Goal: Task Accomplishment & Management: Complete application form

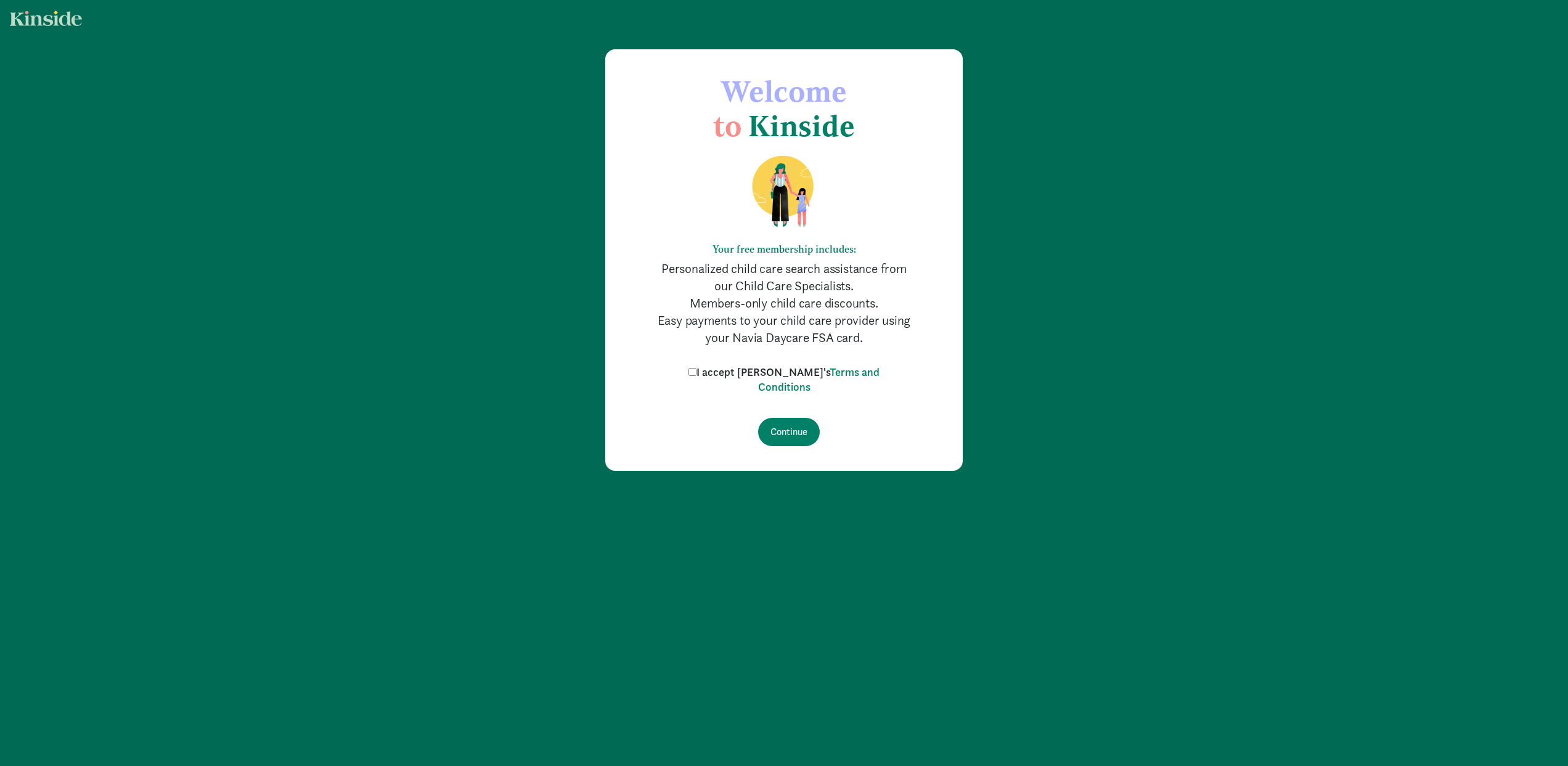
drag, startPoint x: 717, startPoint y: 369, endPoint x: 721, endPoint y: 377, distance: 8.9
click at [696, 369] on input "I accept Kinside's Terms and Conditions" at bounding box center [692, 371] width 8 height 8
checkbox input "true"
click at [805, 437] on input "Continue" at bounding box center [789, 432] width 61 height 28
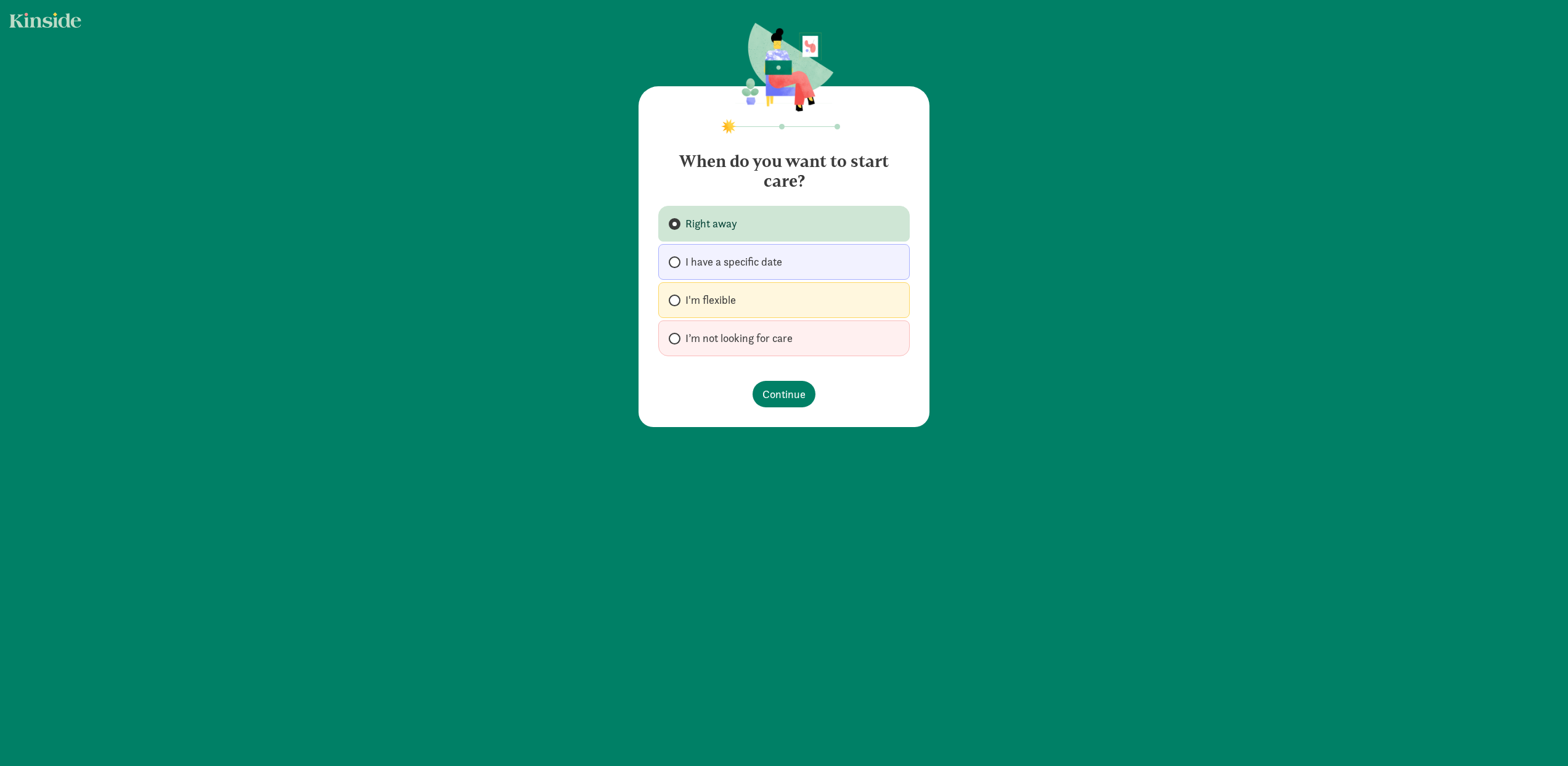
click at [676, 307] on label "I'm flexible" at bounding box center [784, 299] width 251 height 36
click at [676, 305] on input "I'm flexible" at bounding box center [672, 300] width 8 height 8
radio input "true"
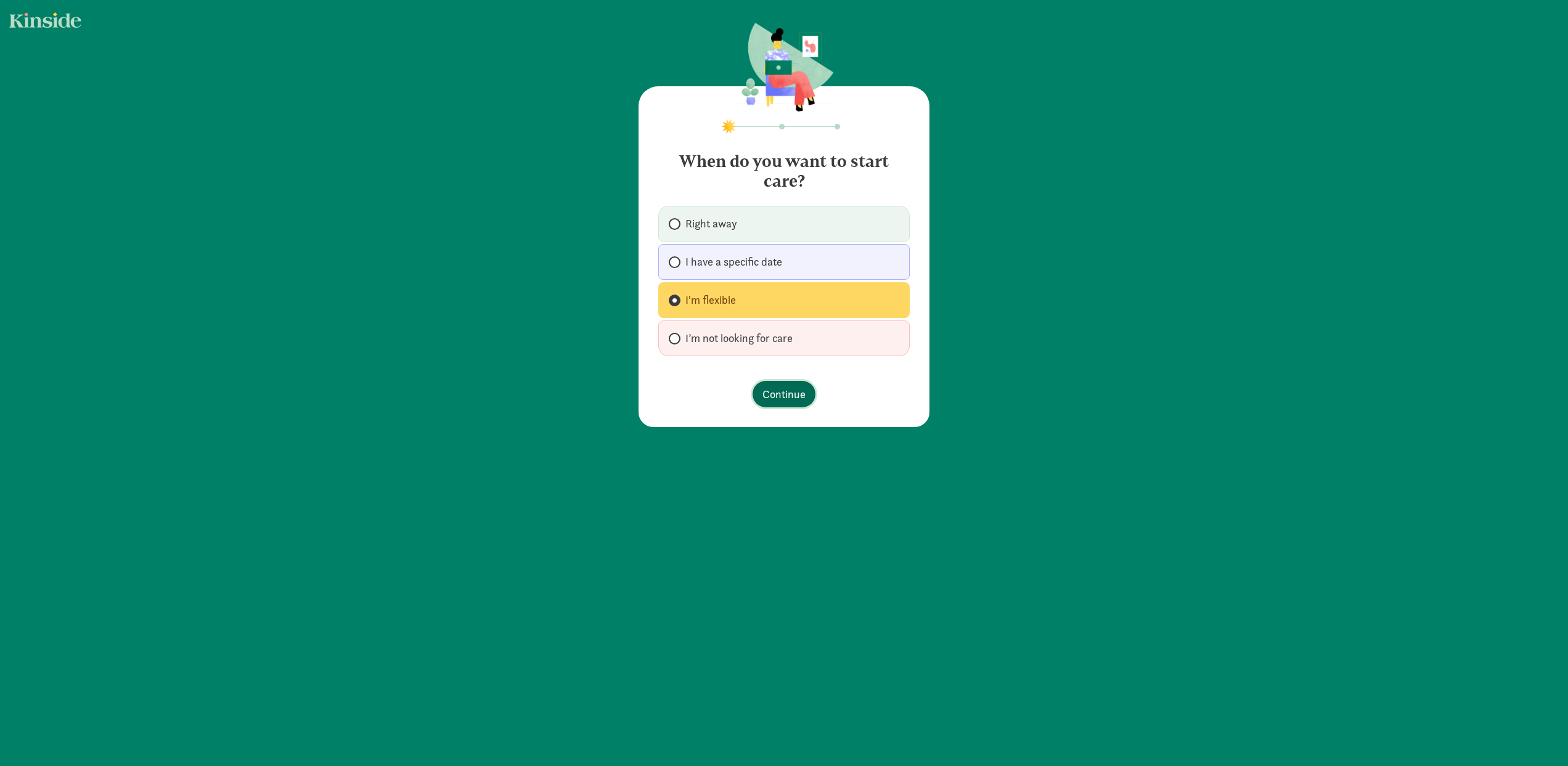
click at [788, 397] on span "Continue" at bounding box center [784, 394] width 43 height 17
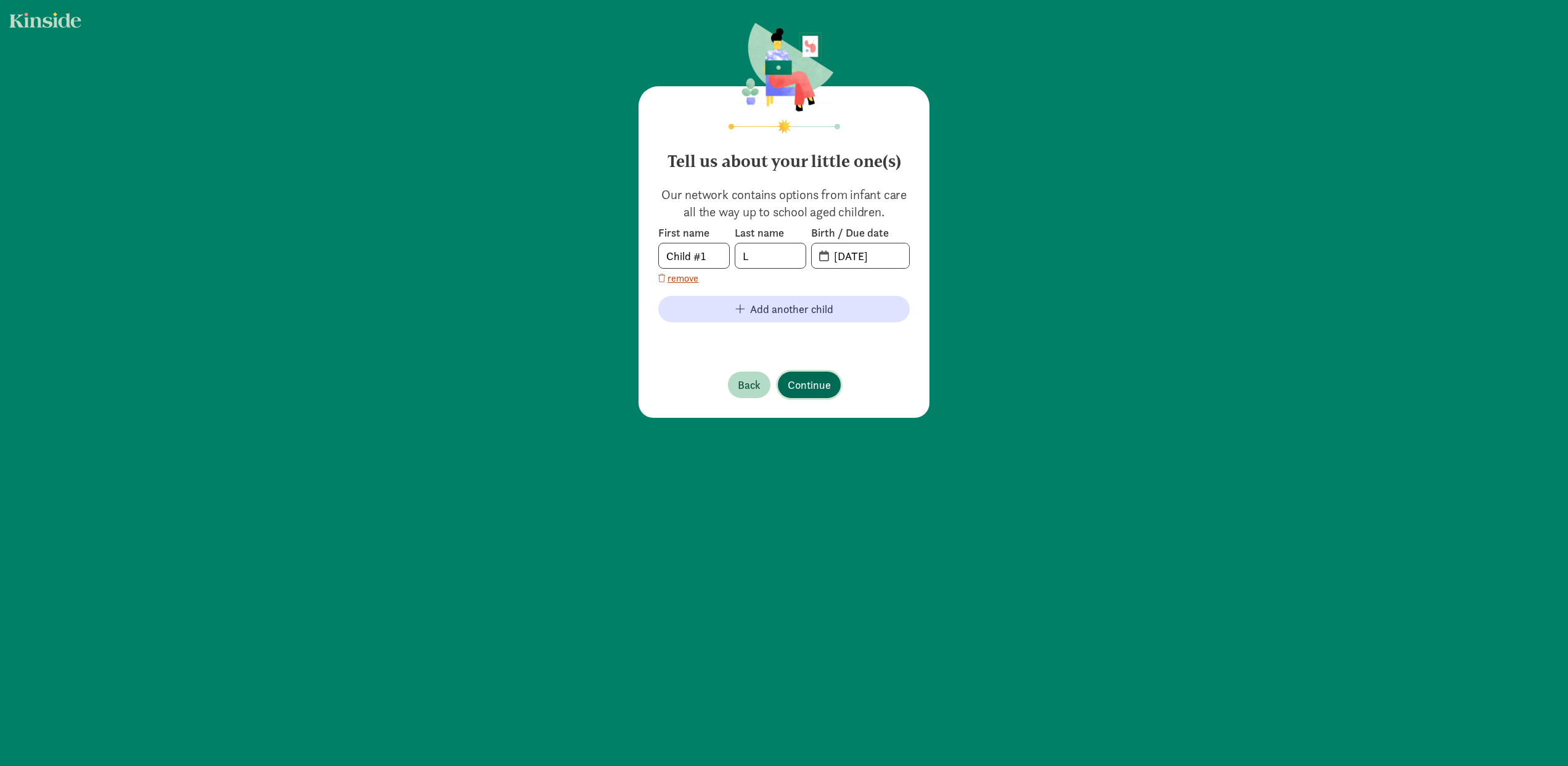
click at [808, 383] on span "Continue" at bounding box center [809, 384] width 43 height 17
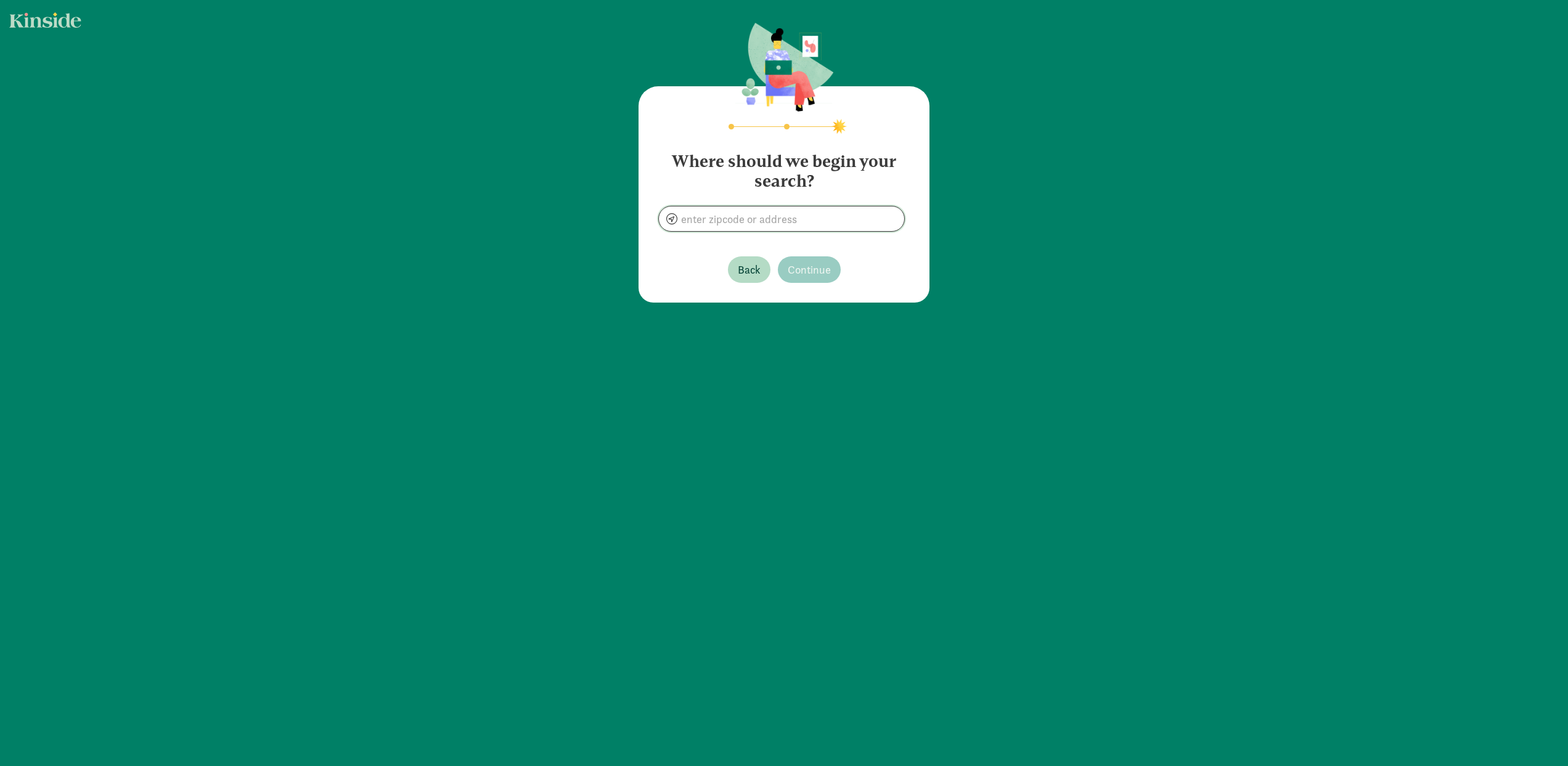
click at [746, 214] on input at bounding box center [781, 219] width 245 height 25
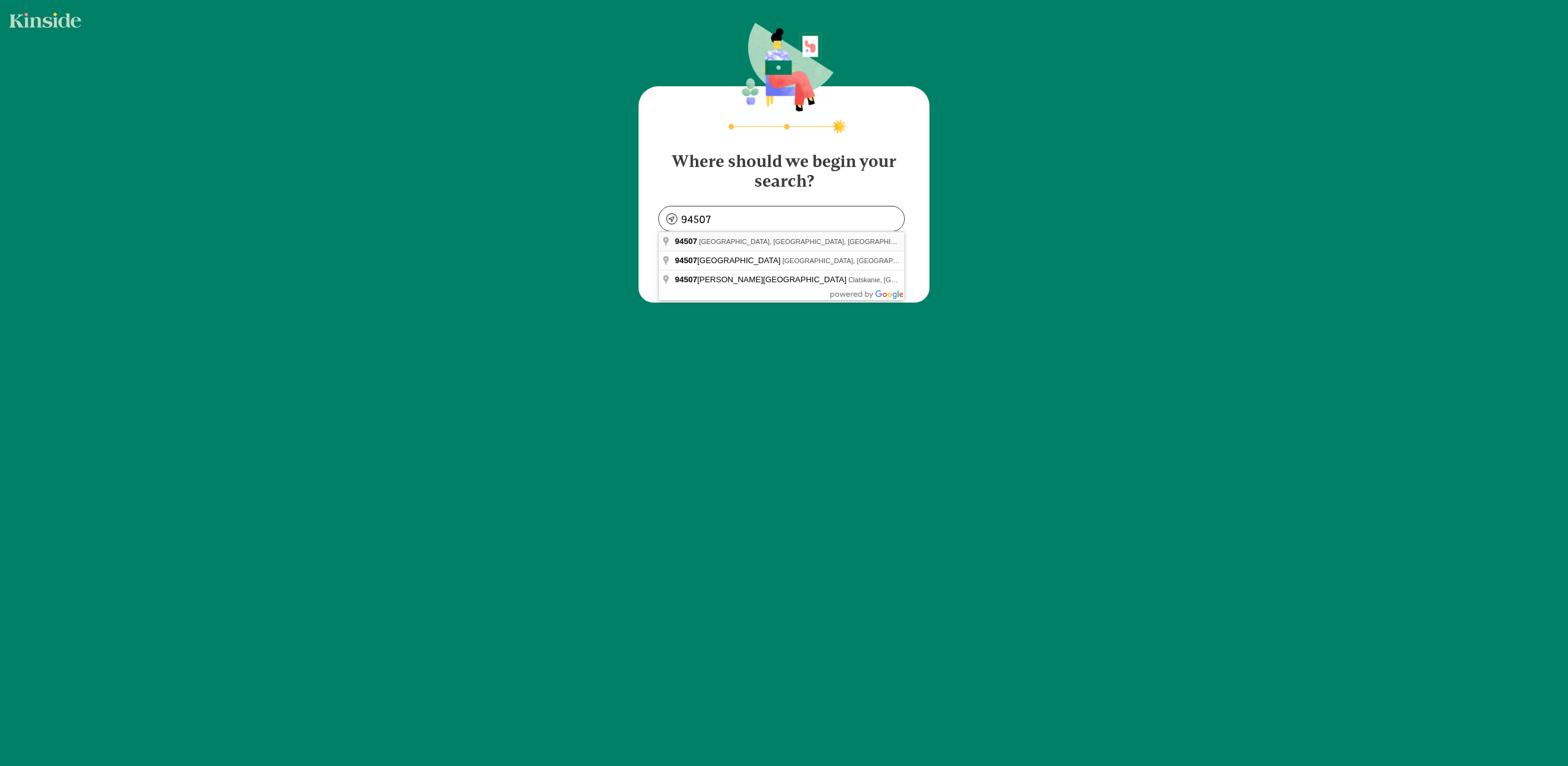
type input "[GEOGRAPHIC_DATA], [GEOGRAPHIC_DATA]"
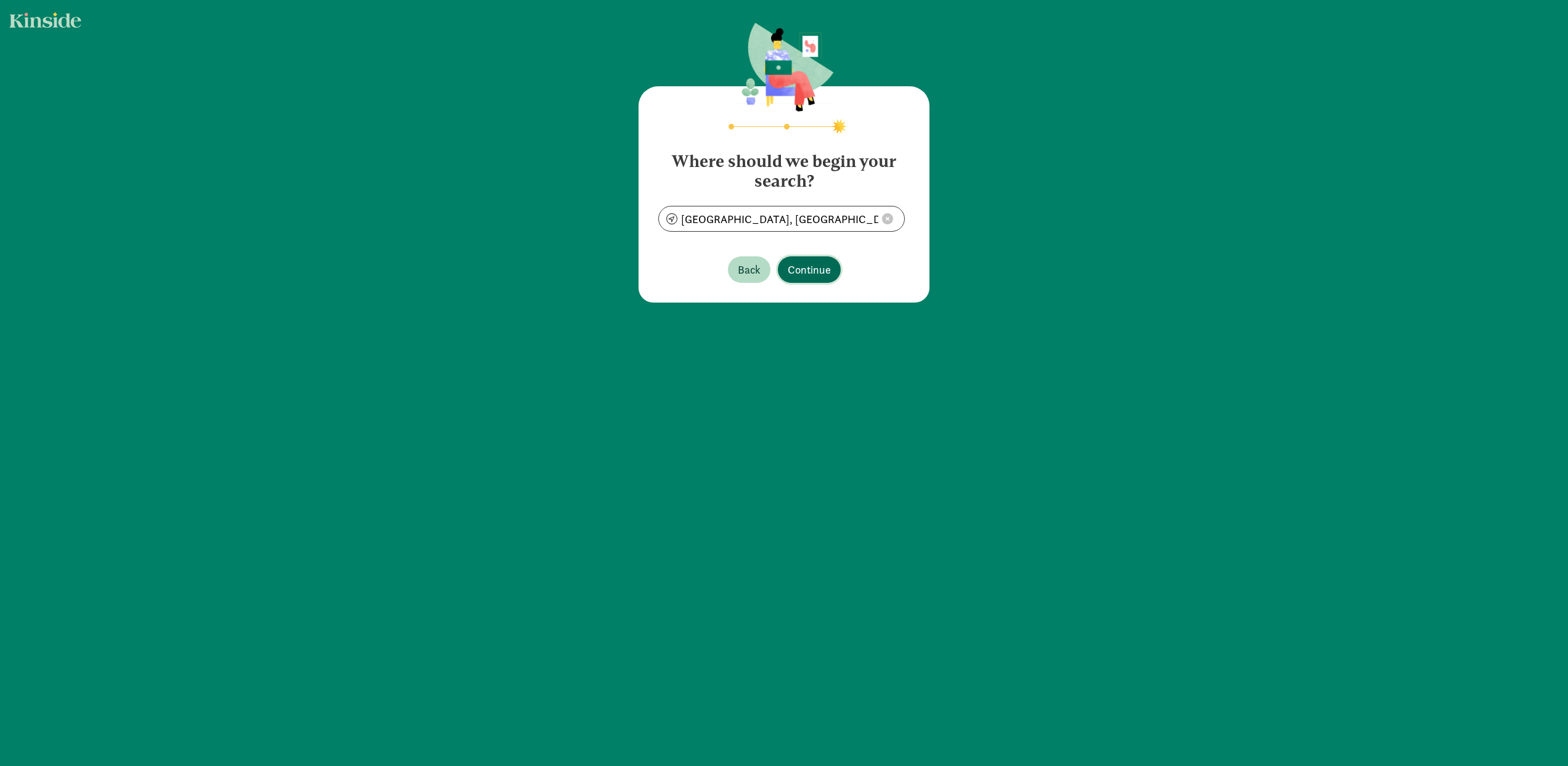
click at [808, 267] on span "Continue" at bounding box center [809, 269] width 43 height 17
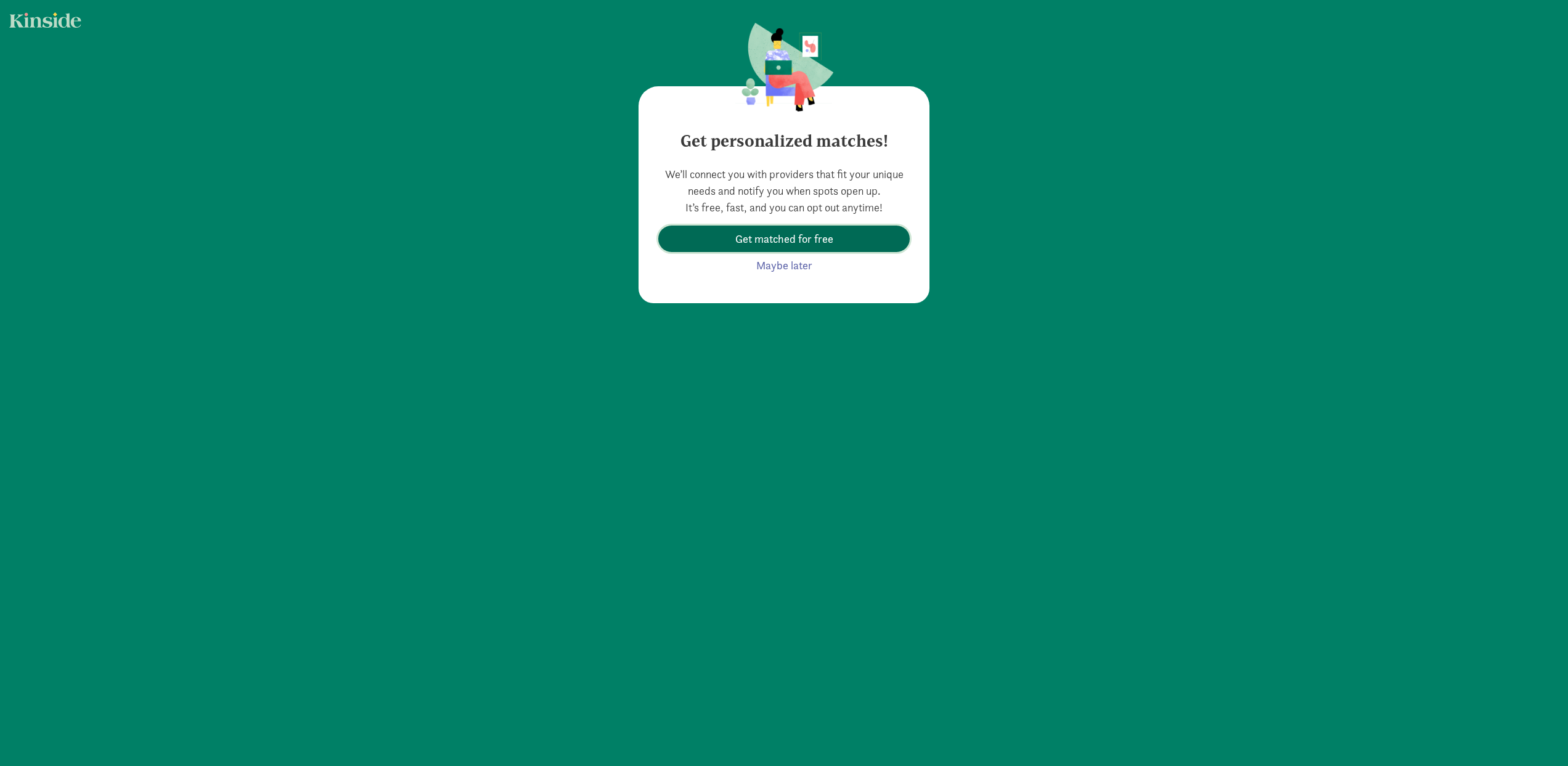
click at [815, 240] on span "Get matched for free" at bounding box center [784, 238] width 98 height 17
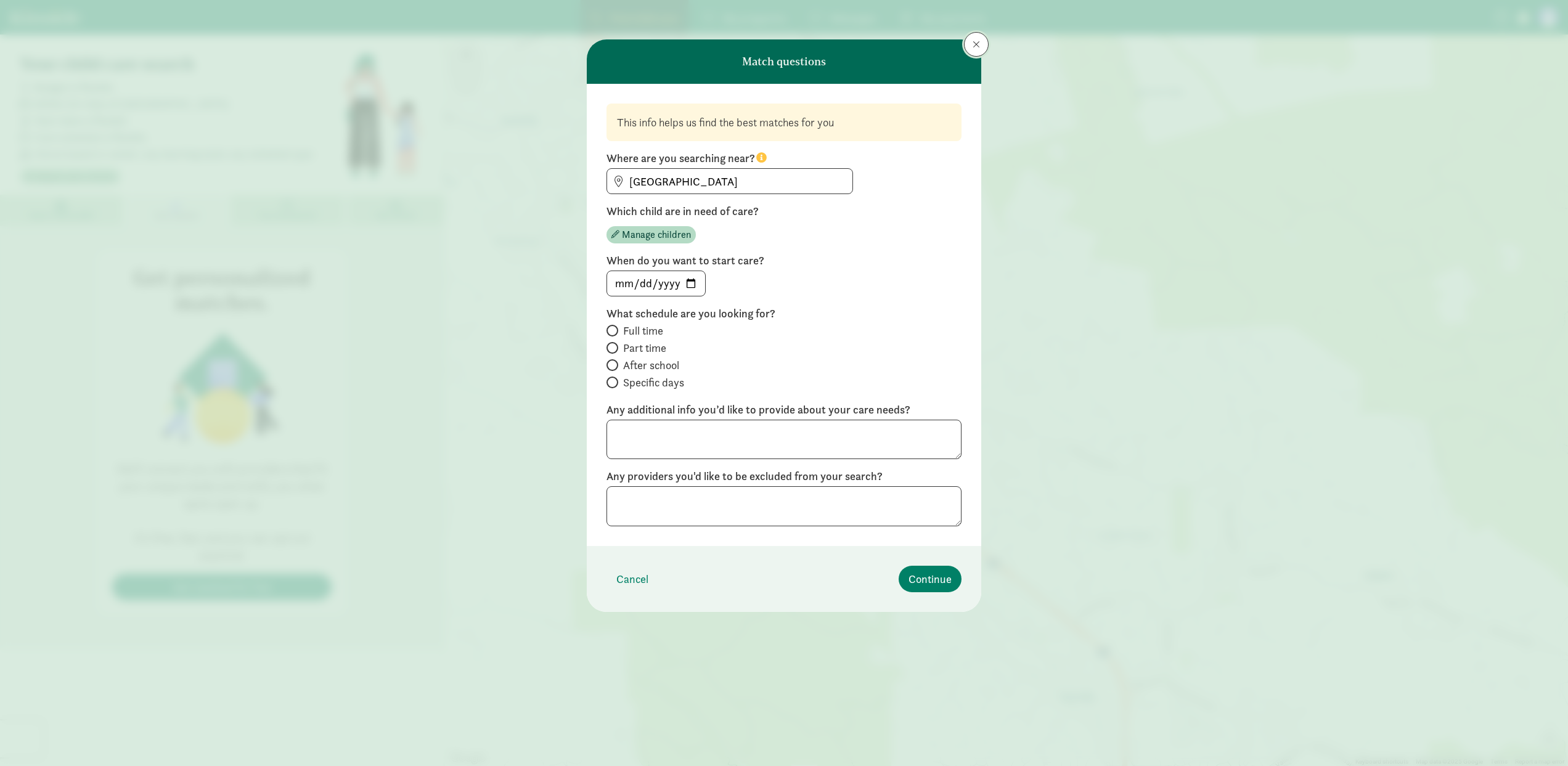
click at [970, 40] on button at bounding box center [976, 45] width 25 height 25
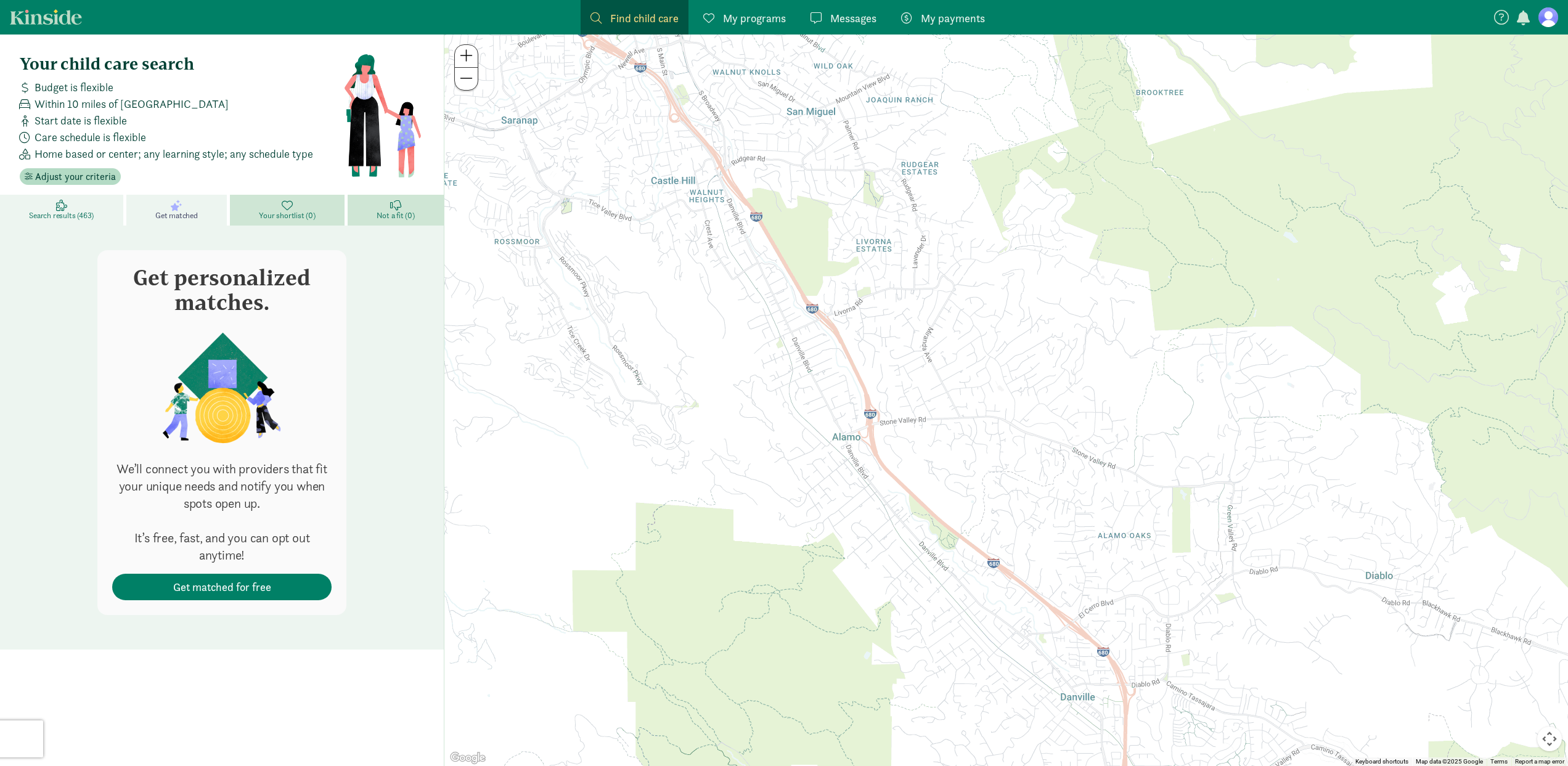
click at [97, 205] on link "Search results (463)" at bounding box center [63, 209] width 126 height 31
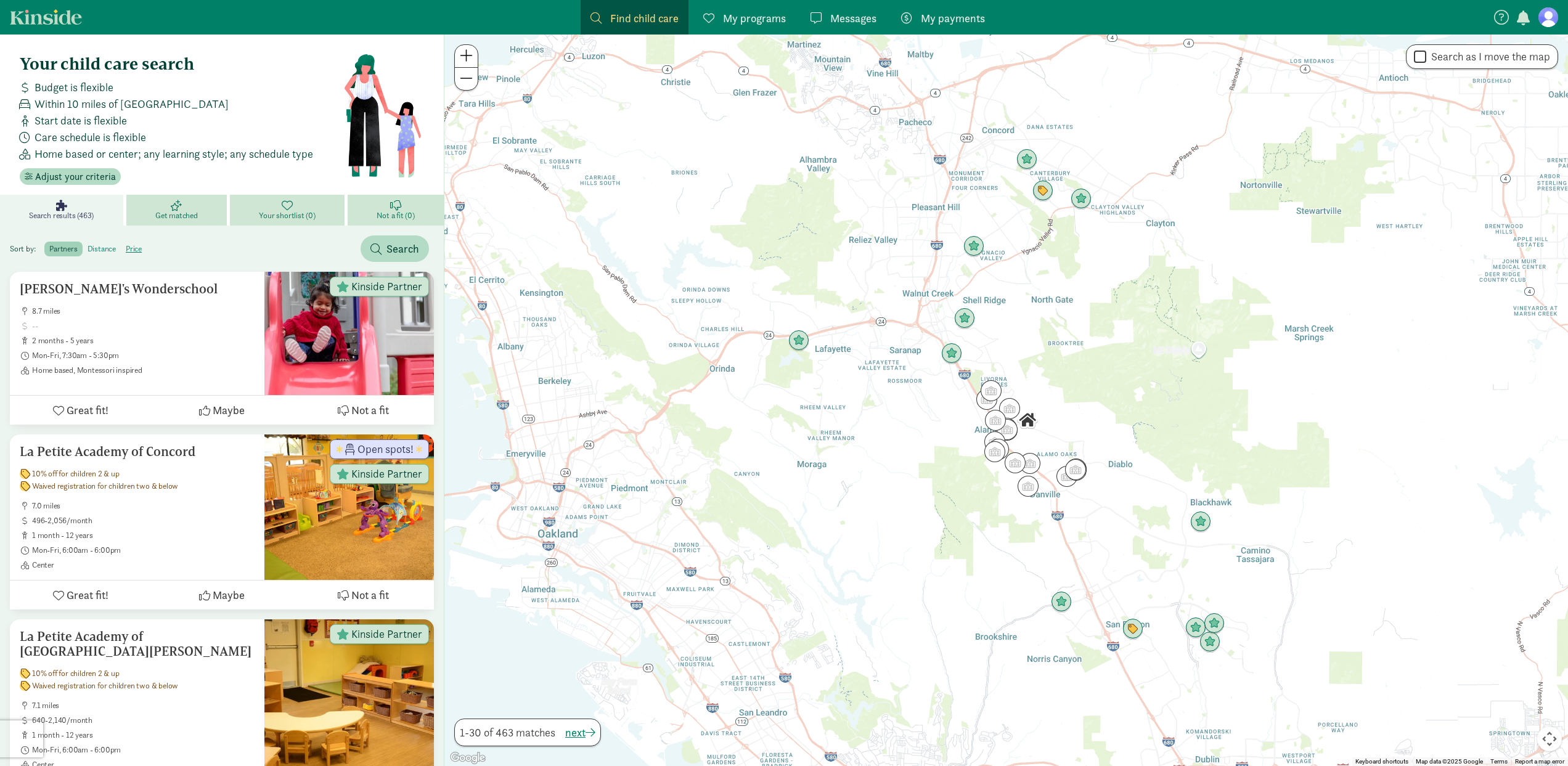
click at [121, 253] on label "distance" at bounding box center [134, 249] width 26 height 15
click at [88, 244] on input "distance" at bounding box center [88, 244] width 0 height 0
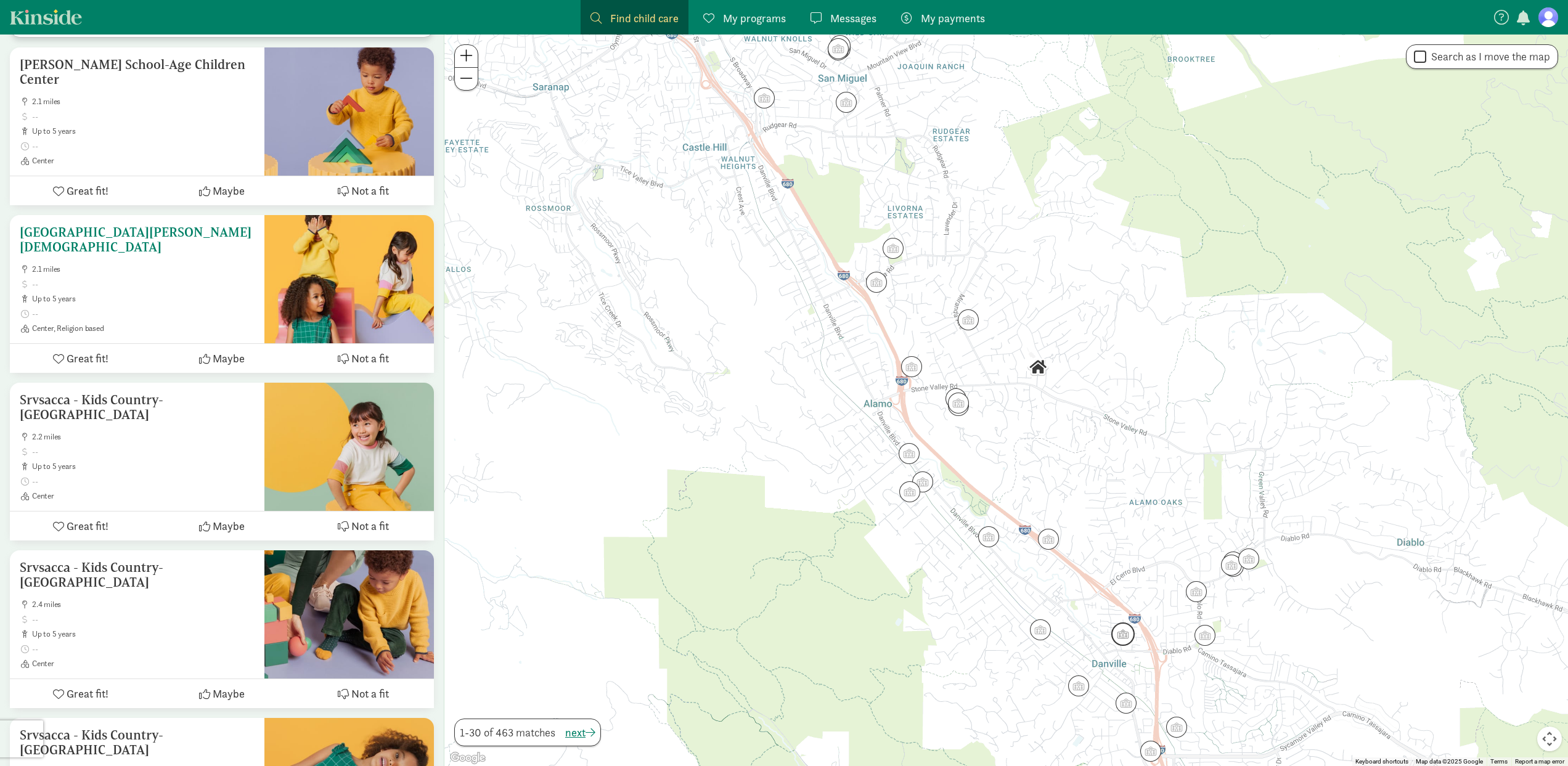
scroll to position [2855, 0]
